Goal: Check status: Check status

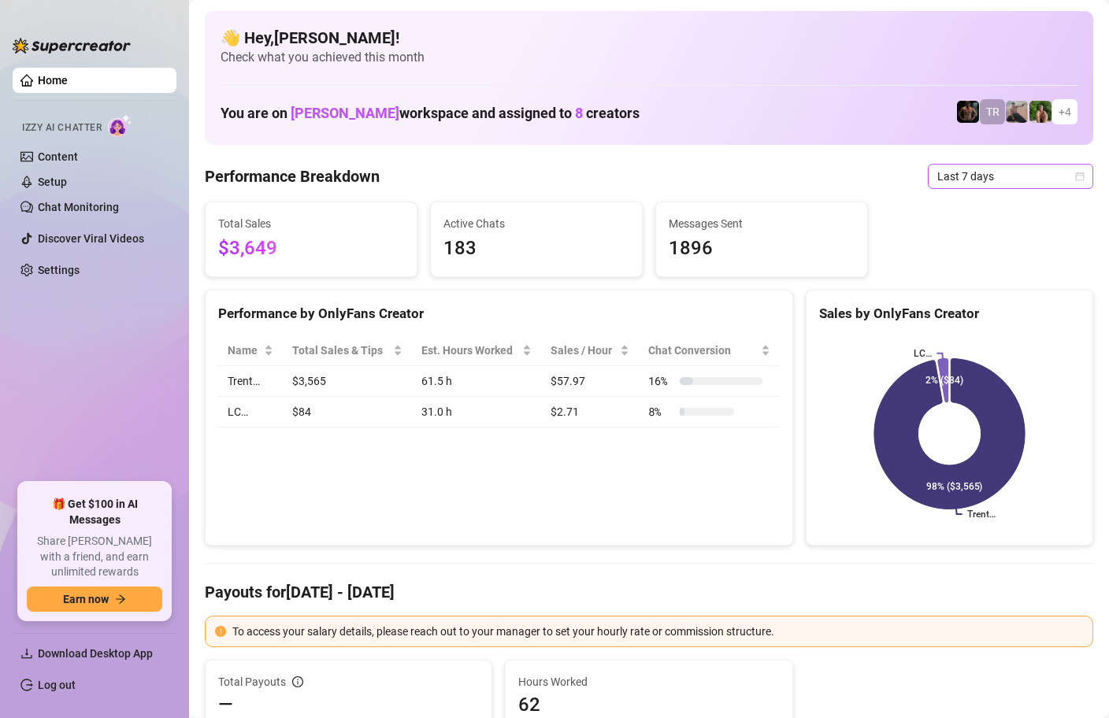
click at [1077, 180] on icon "calendar" at bounding box center [1080, 176] width 9 height 9
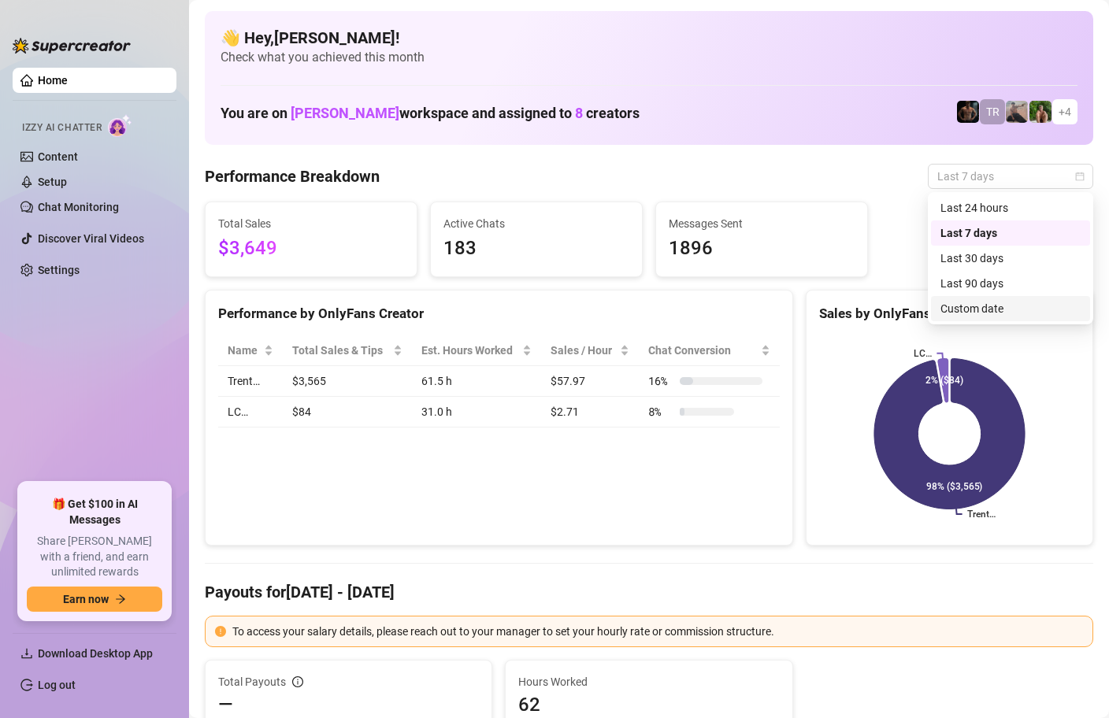
click at [974, 308] on div "Custom date" at bounding box center [1010, 308] width 140 height 17
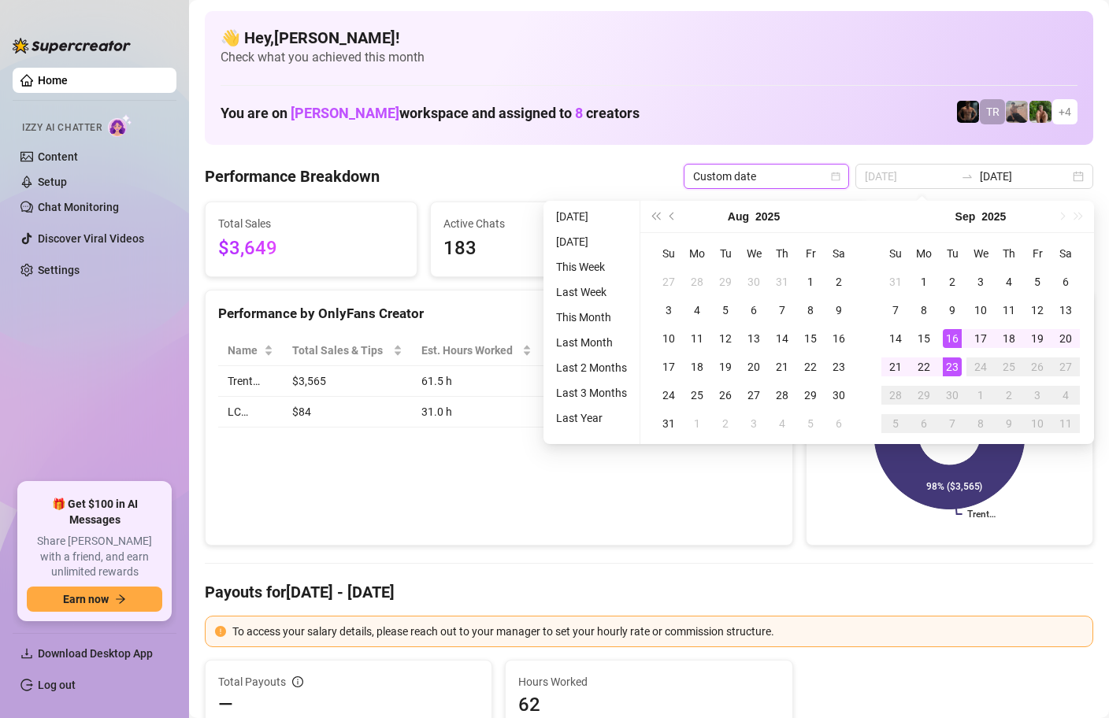
type input "[DATE]"
click at [952, 366] on div "23" at bounding box center [952, 367] width 19 height 19
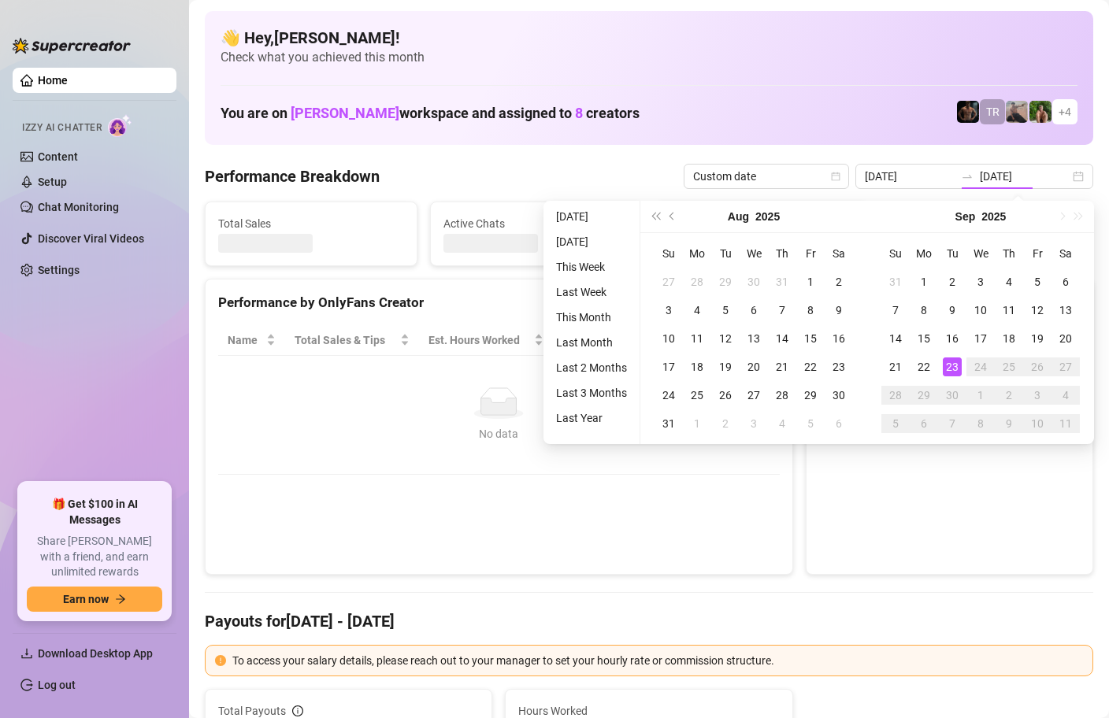
type input "[DATE]"
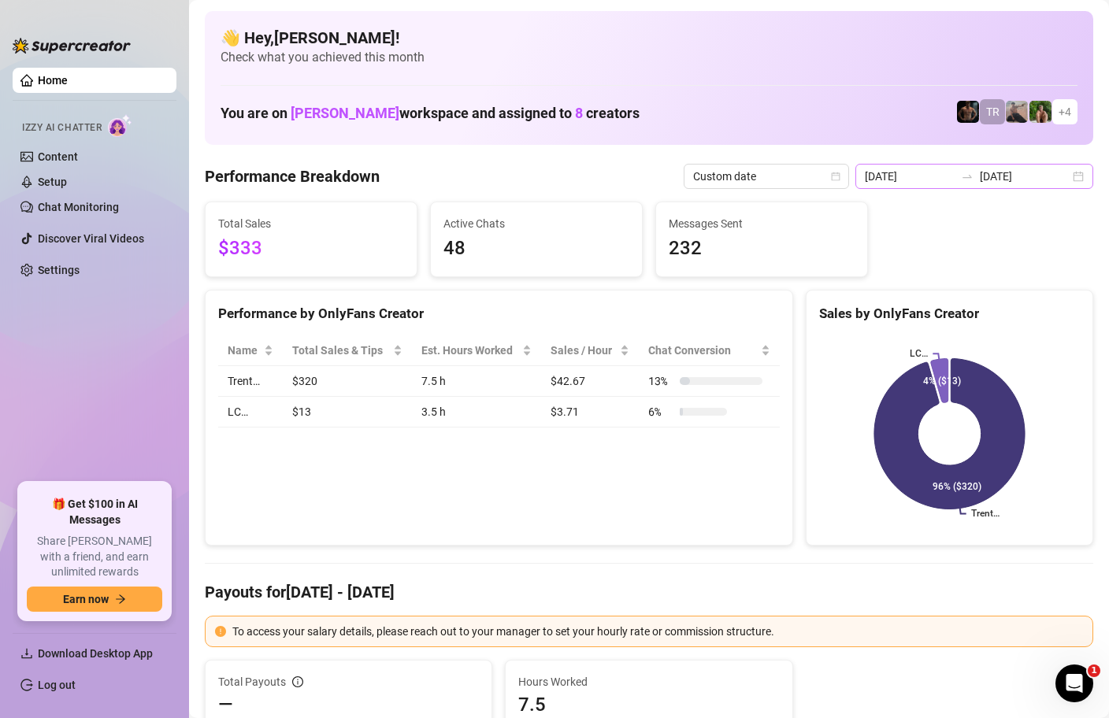
click at [1076, 171] on div "[DATE] [DATE]" at bounding box center [974, 176] width 238 height 25
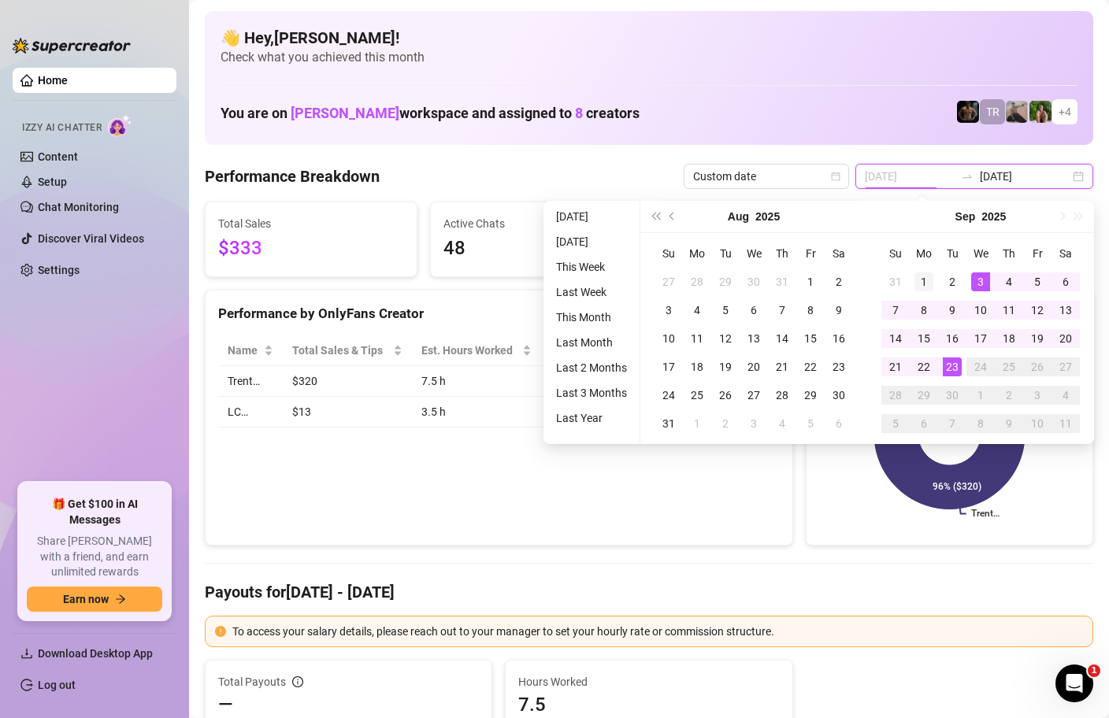
type input "[DATE]"
click at [928, 282] on div "1" at bounding box center [923, 282] width 19 height 19
type input "[DATE]"
click at [948, 371] on div "23" at bounding box center [952, 367] width 19 height 19
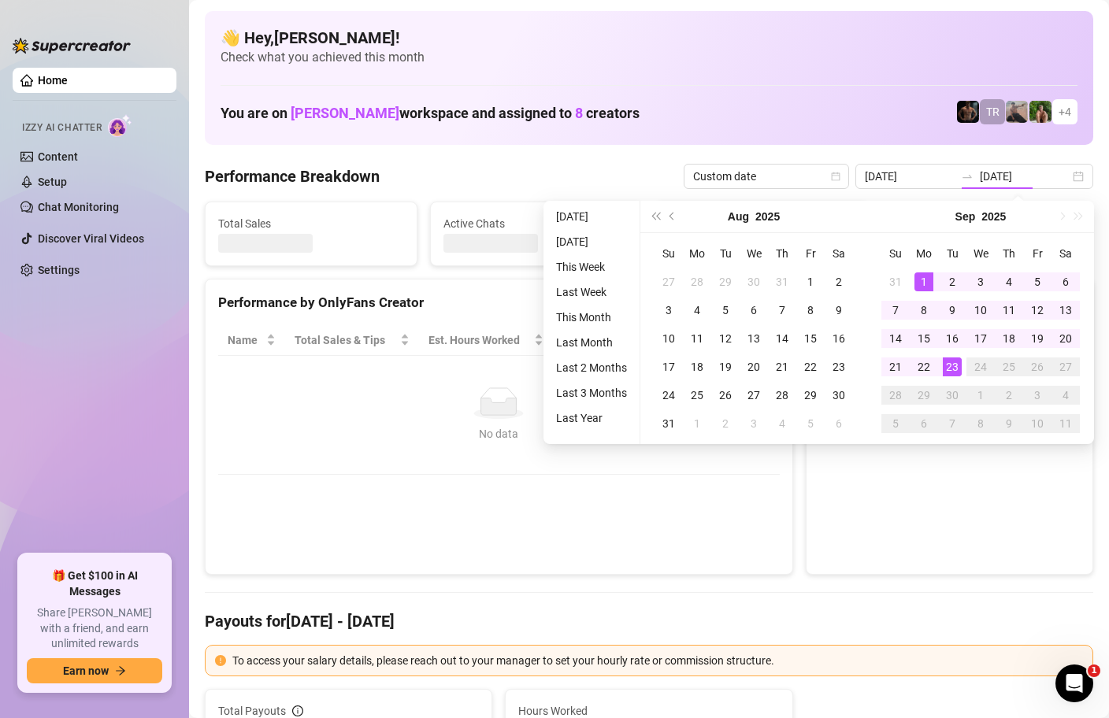
type input "[DATE]"
